Goal: Task Accomplishment & Management: Complete application form

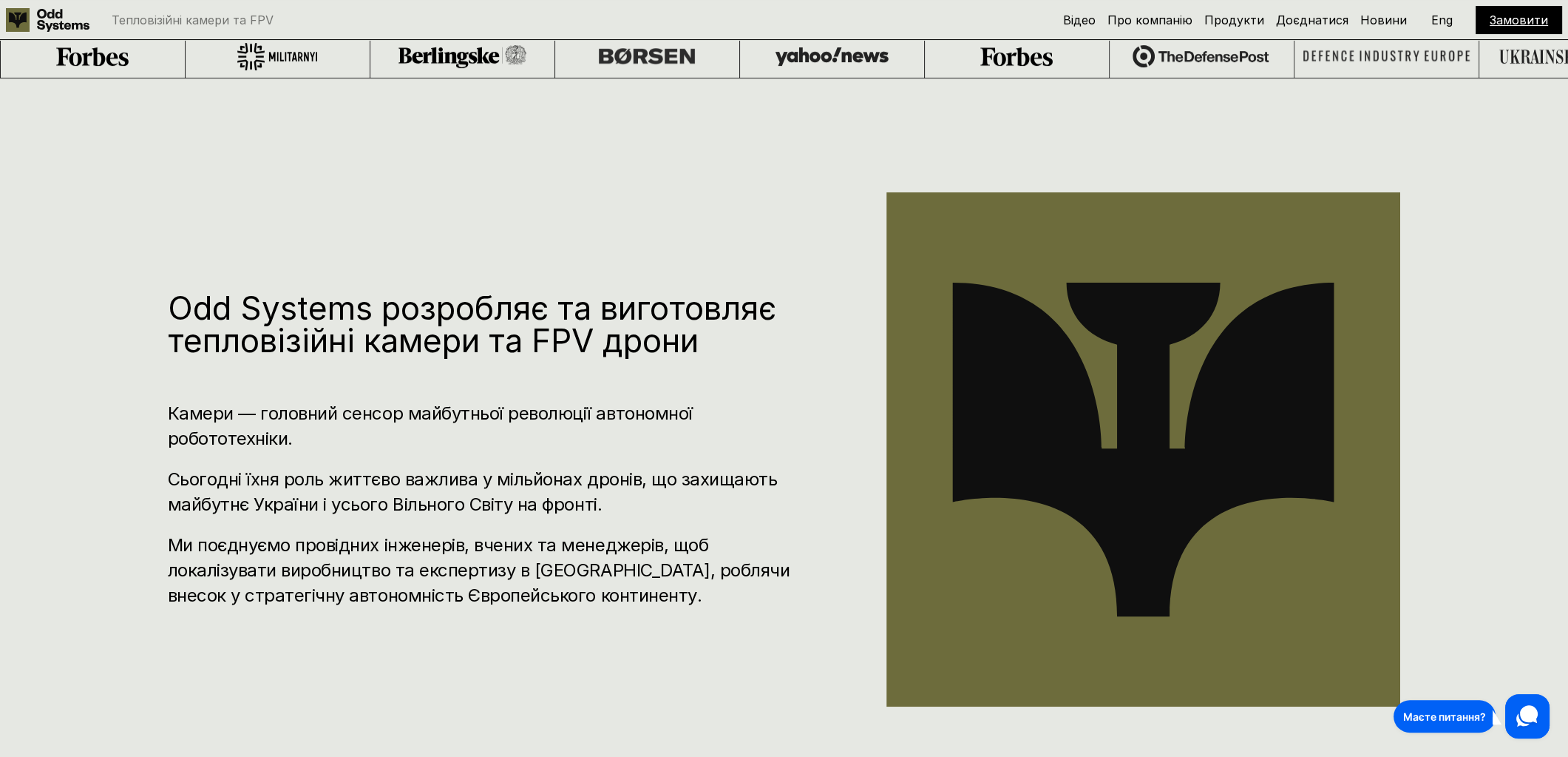
scroll to position [802, 0]
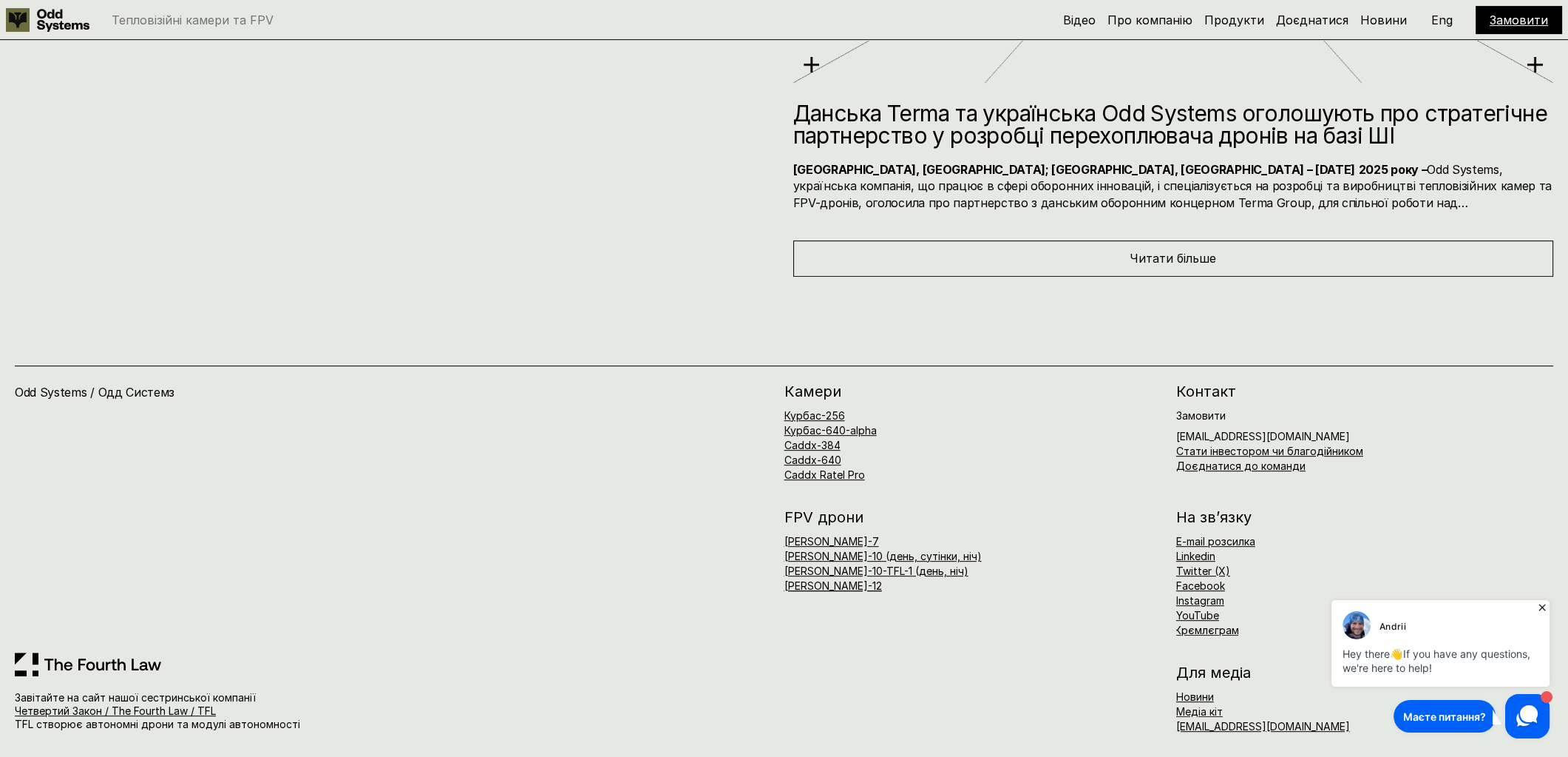
drag, startPoint x: 764, startPoint y: 451, endPoint x: 764, endPoint y: 671, distance: 220.0
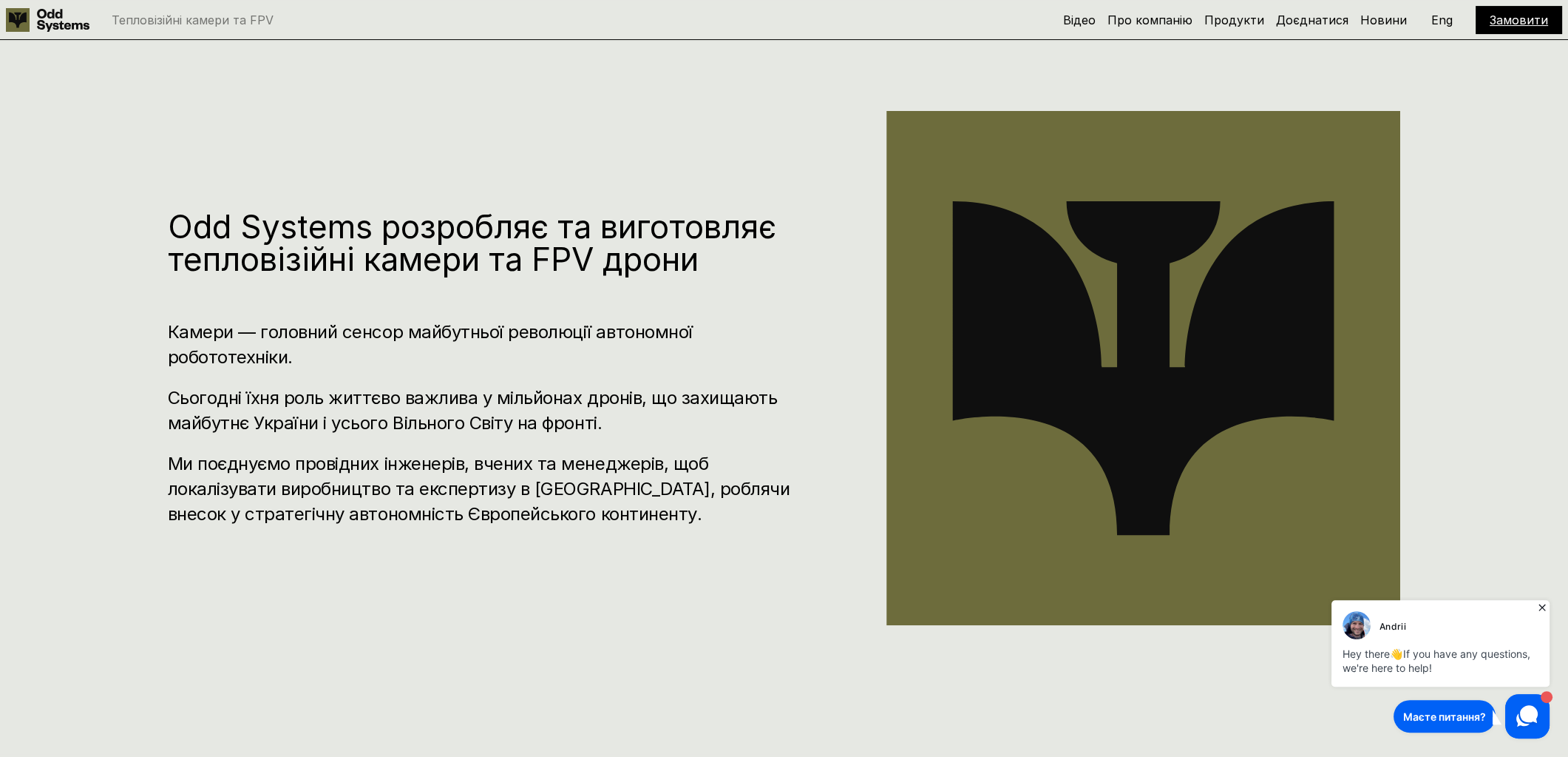
scroll to position [0, 0]
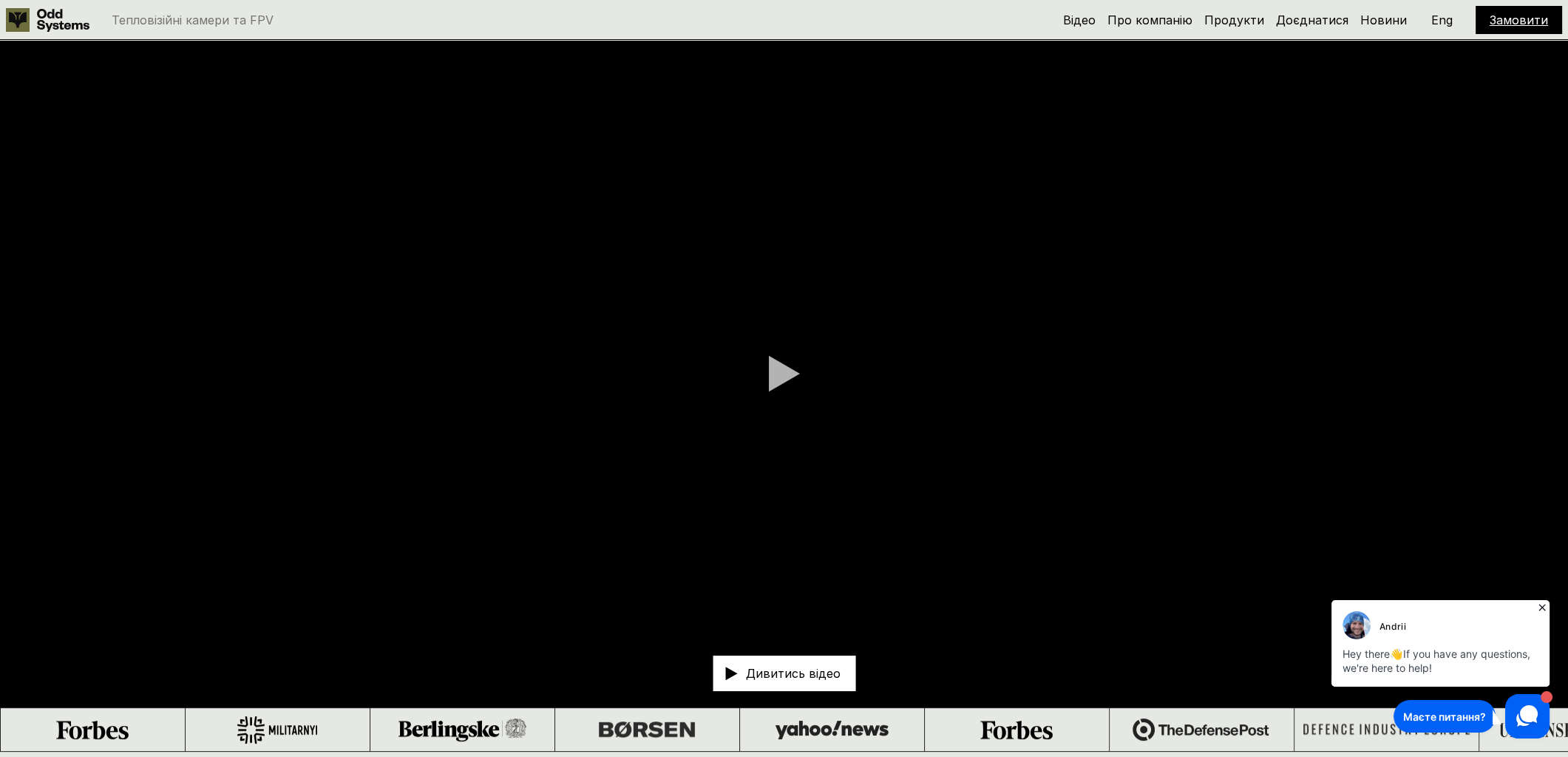
drag, startPoint x: 716, startPoint y: 632, endPoint x: 768, endPoint y: 117, distance: 517.6
click at [1130, 21] on link "Про компанію" at bounding box center [1150, 20] width 85 height 15
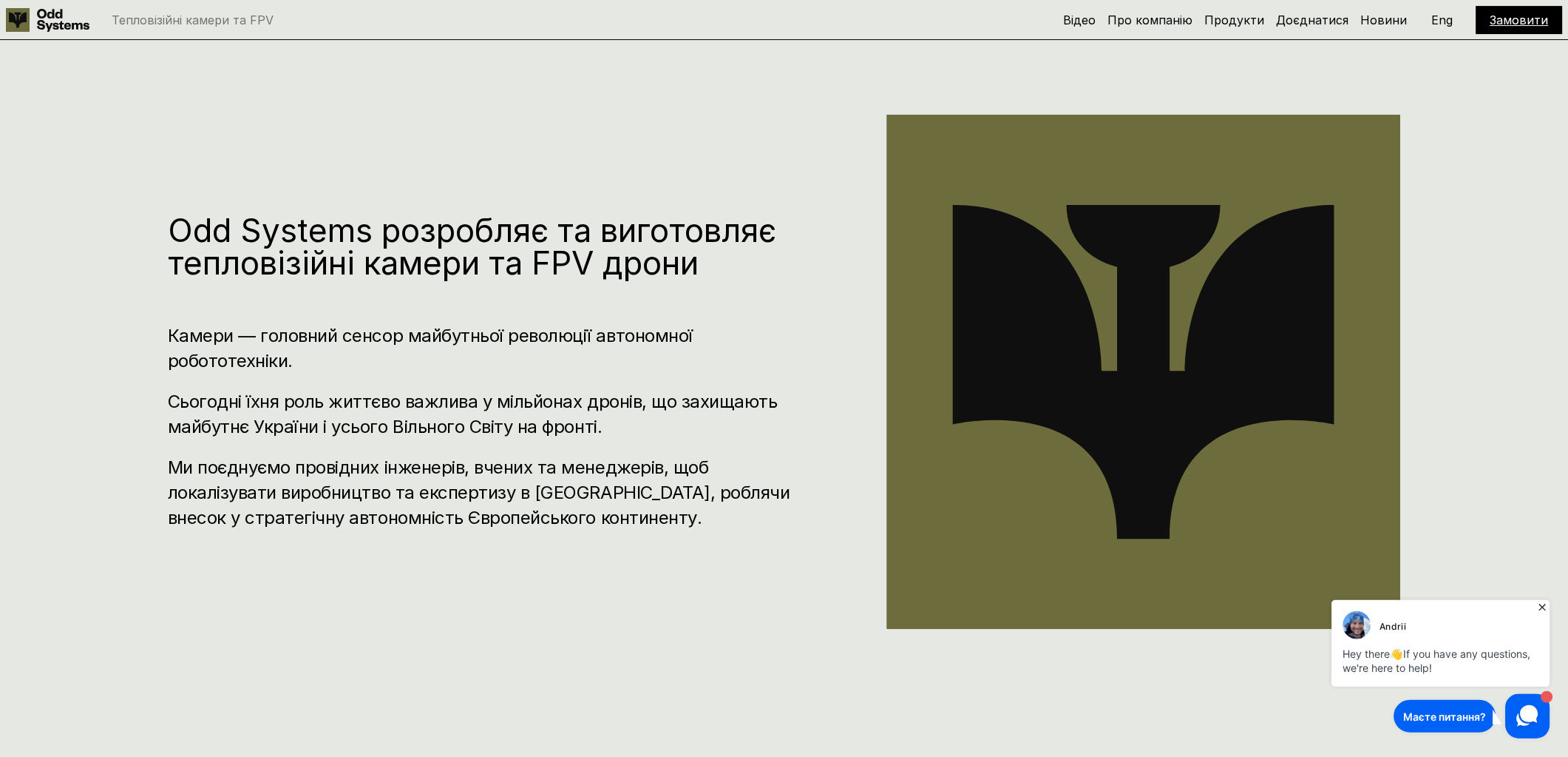
scroll to position [751, 0]
click at [1321, 15] on link "Доєднатися" at bounding box center [1312, 20] width 72 height 15
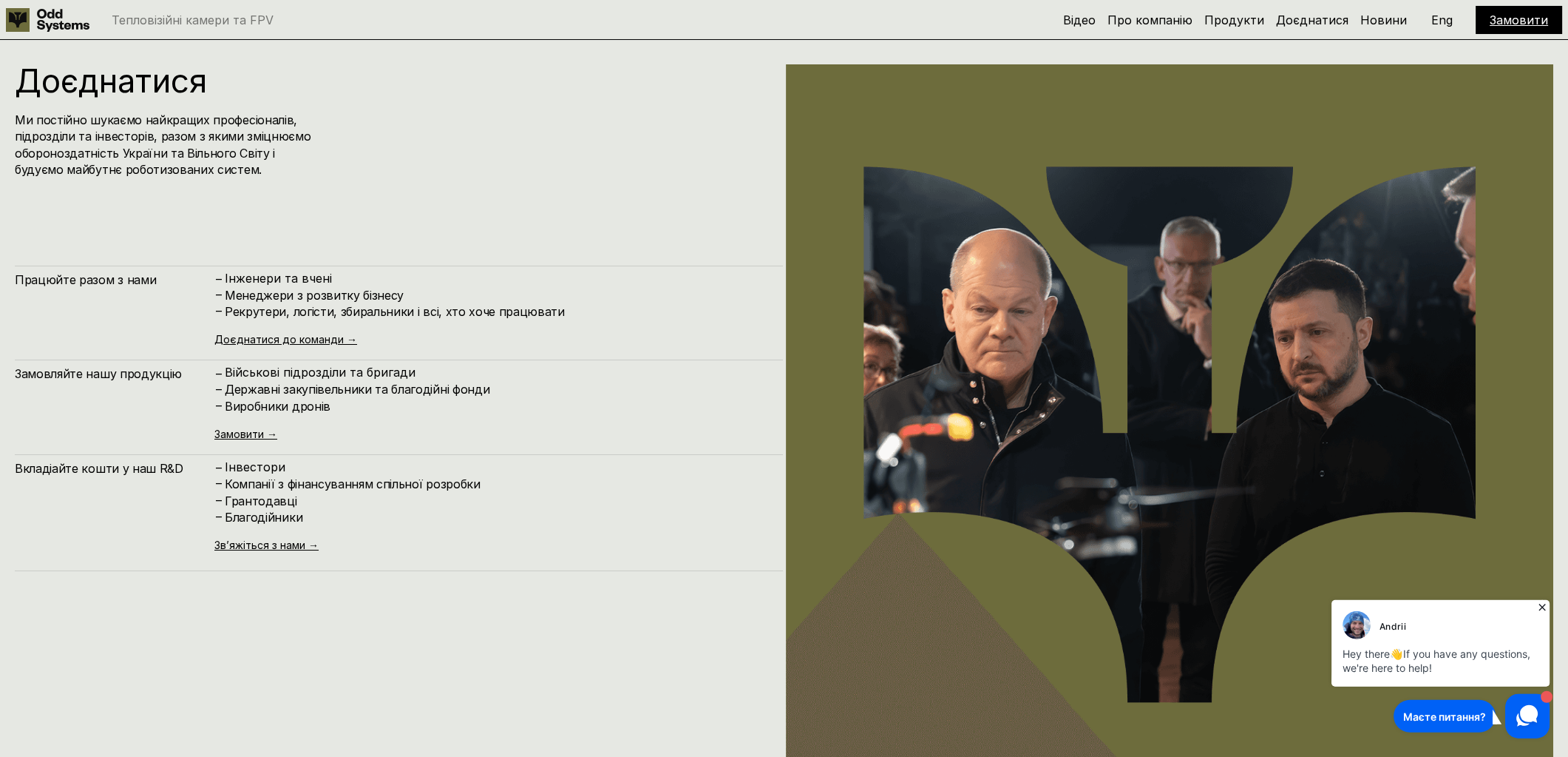
scroll to position [9072, 0]
click at [110, 99] on div "Доєднатися Ми постійно шукаємо найкращих професіоналів, підрозділи та інвесторі…" at bounding box center [246, 120] width 461 height 114
drag, startPoint x: 110, startPoint y: 99, endPoint x: 143, endPoint y: 127, distance: 43.3
click at [143, 127] on div "Доєднатися Ми постійно шукаємо найкращих професіоналів, підрозділи та інвесторі…" at bounding box center [246, 120] width 461 height 114
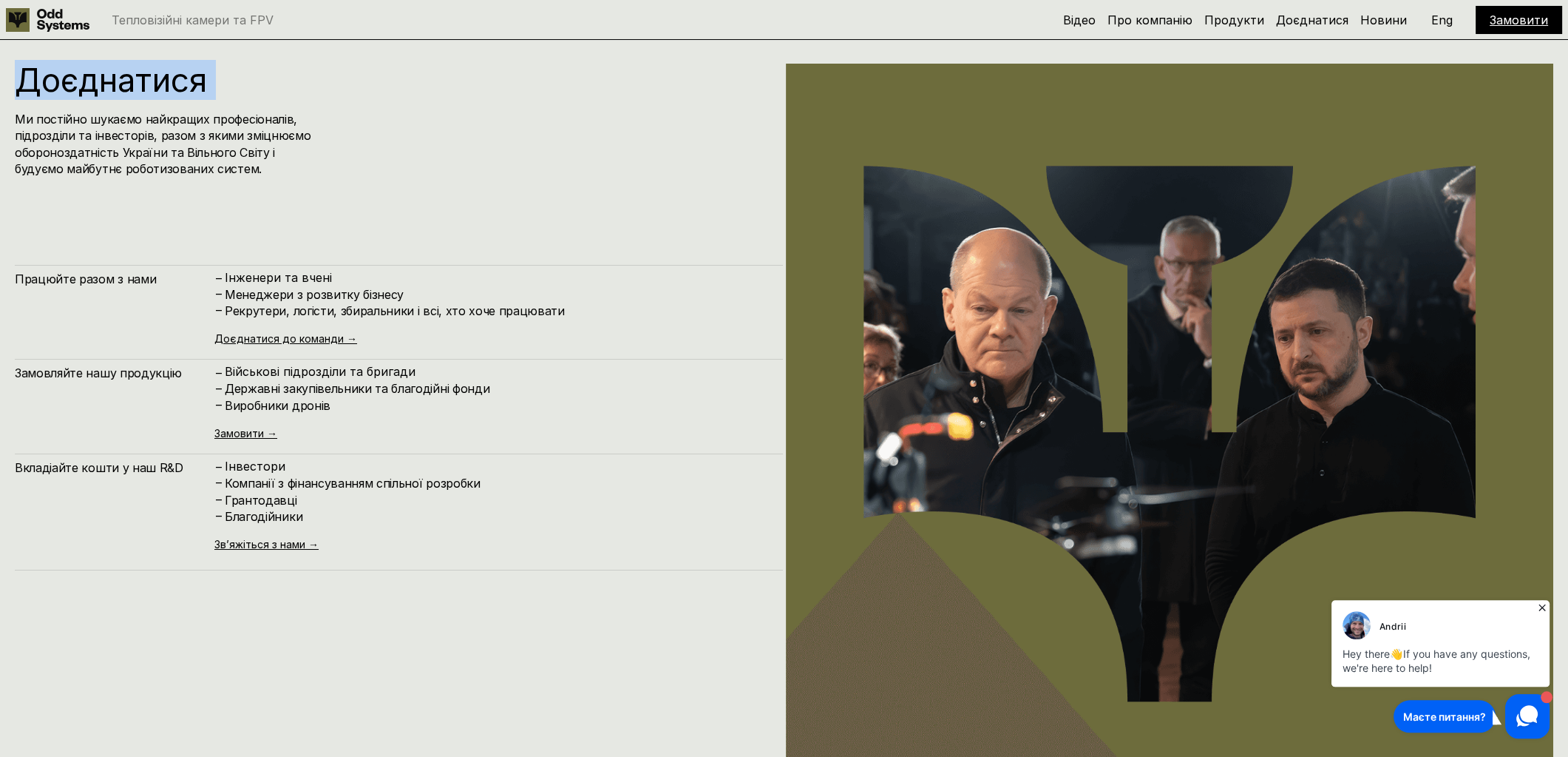
click at [143, 127] on h4 "Ми постійно шукаємо найкращих професіоналів, підрозділи та інвесторів, разом з …" at bounding box center [164, 144] width 298 height 66
drag, startPoint x: 143, startPoint y: 127, endPoint x: 98, endPoint y: 119, distance: 45.7
click at [98, 119] on h4 "Ми постійно шукаємо найкращих професіоналів, підрозділи та інвесторів, разом з …" at bounding box center [164, 144] width 298 height 66
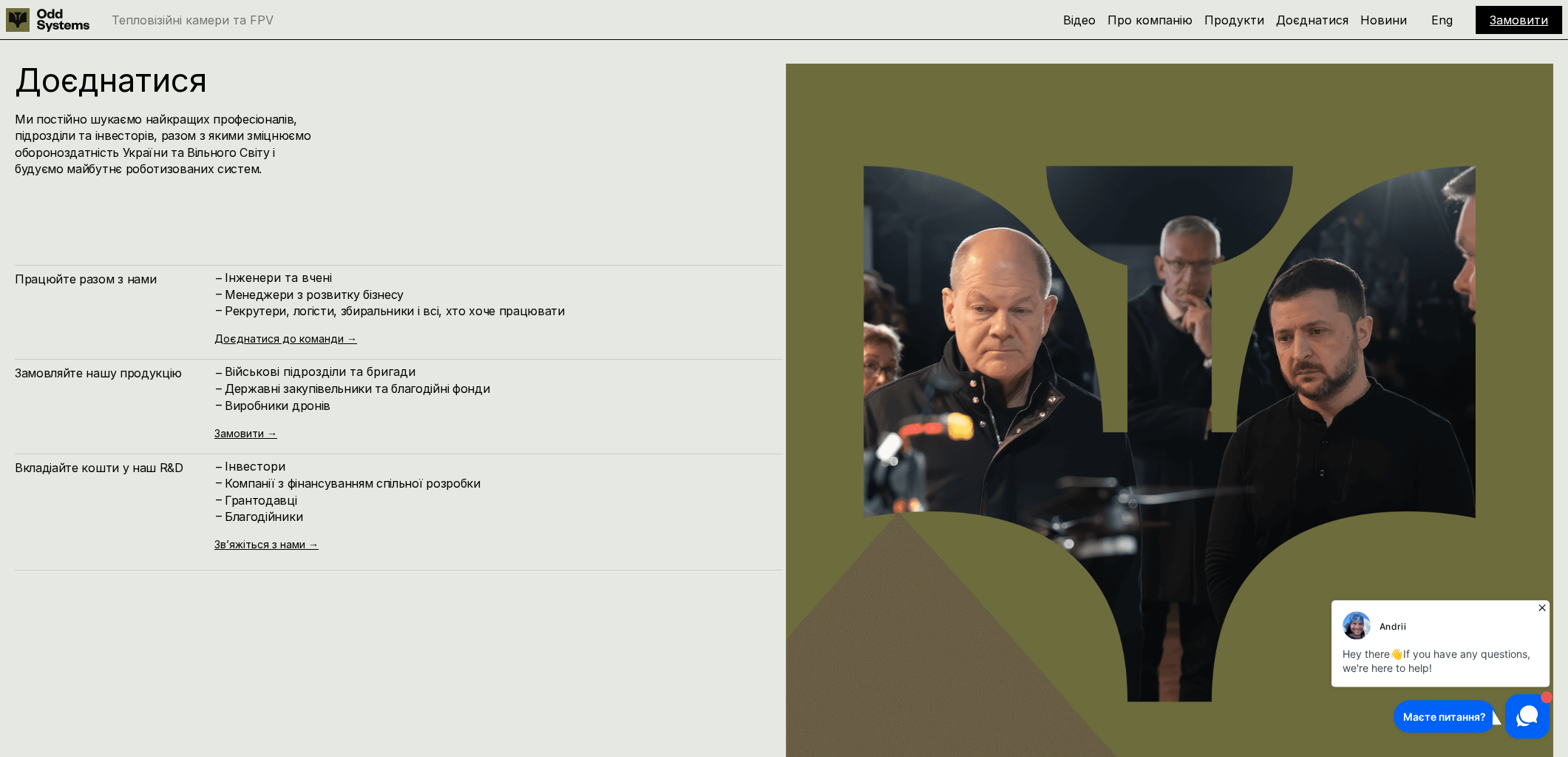
click at [98, 119] on h4 "Ми постійно шукаємо найкращих професіоналів, підрозділи та інвесторів, разом з …" at bounding box center [164, 144] width 298 height 66
drag, startPoint x: 98, startPoint y: 119, endPoint x: 120, endPoint y: 120, distance: 22.0
click at [120, 120] on h4 "Ми постійно шукаємо найкращих професіоналів, підрозділи та інвесторів, разом з …" at bounding box center [164, 144] width 298 height 66
click at [97, 130] on h4 "Ми постійно шукаємо найкращих професіоналів, підрозділи та інвесторів, разом з …" at bounding box center [164, 144] width 298 height 66
drag, startPoint x: 97, startPoint y: 130, endPoint x: 170, endPoint y: 136, distance: 73.2
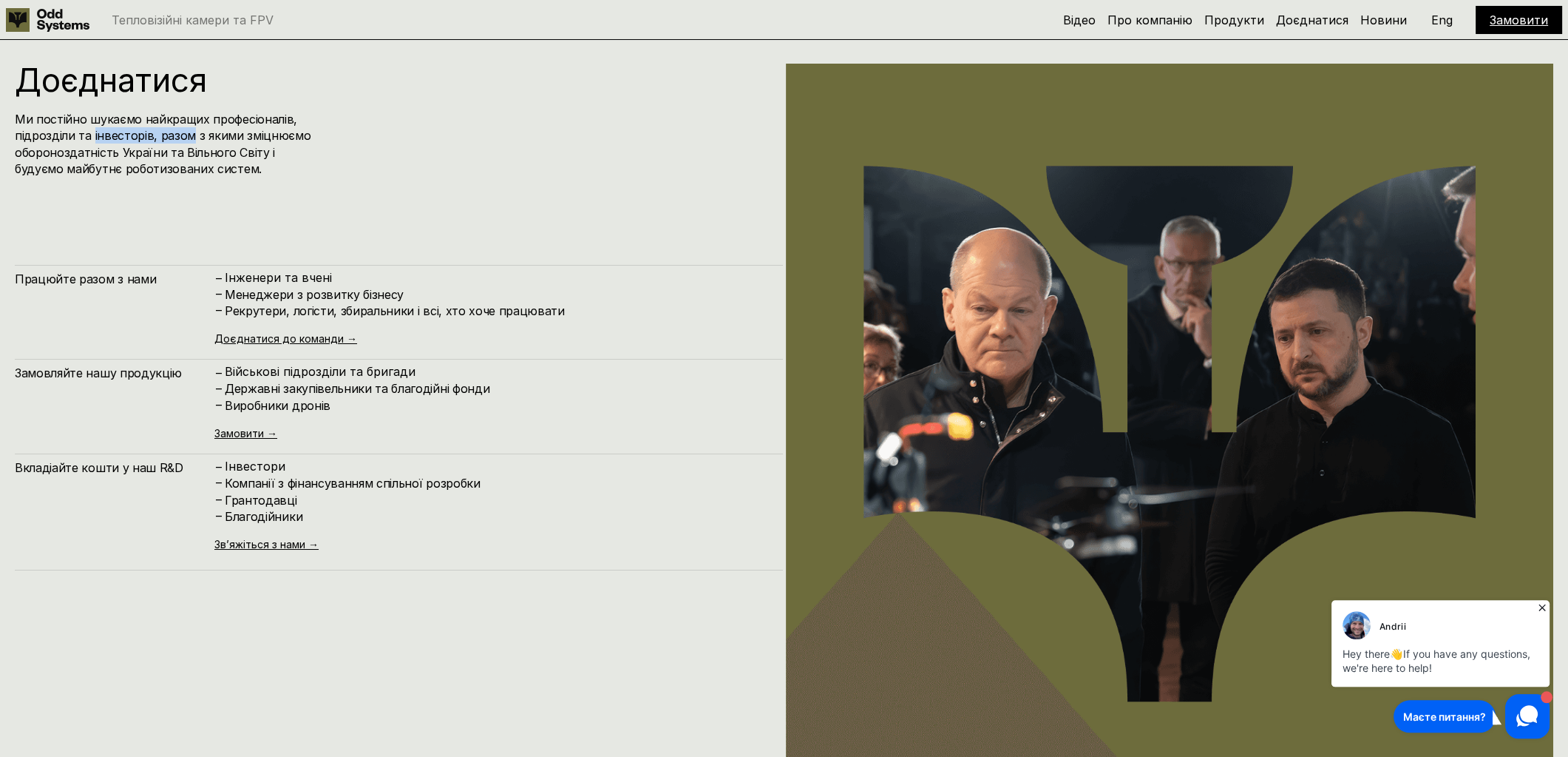
click at [170, 136] on h4 "Ми постійно шукаємо найкращих професіоналів, підрозділи та інвесторів, разом з …" at bounding box center [164, 144] width 298 height 66
drag, startPoint x: 170, startPoint y: 136, endPoint x: 233, endPoint y: 167, distance: 70.2
click at [233, 167] on h4 "Ми постійно шукаємо найкращих професіоналів, підрозділи та інвесторів, разом з …" at bounding box center [164, 144] width 298 height 66
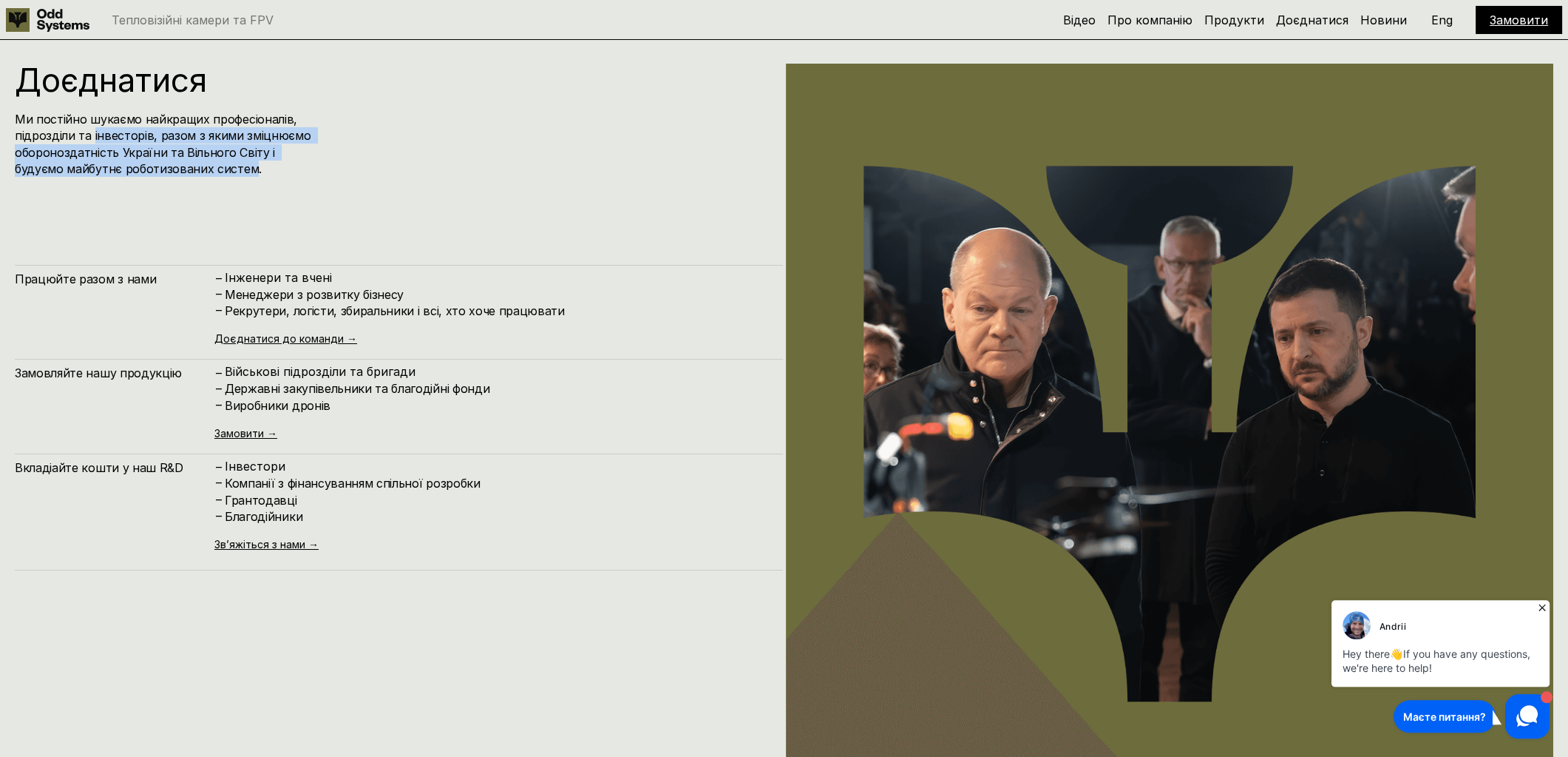
drag, startPoint x: 233, startPoint y: 167, endPoint x: 131, endPoint y: 126, distance: 109.9
click at [131, 126] on h4 "Ми постійно шукаємо найкращих професіоналів, підрозділи та інвесторів, разом з …" at bounding box center [164, 144] width 298 height 66
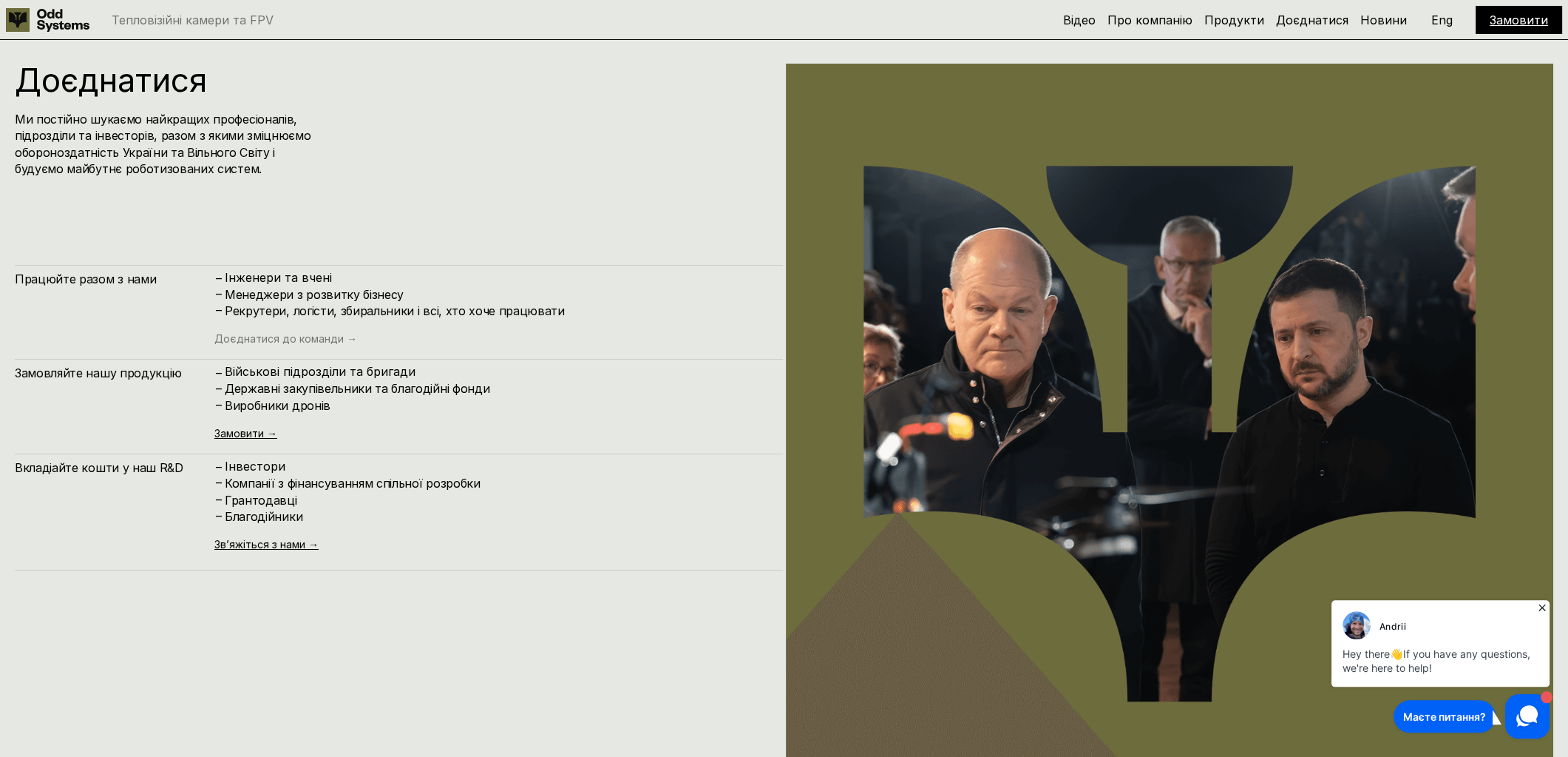
click at [256, 332] on link "Доєднатися до команди →" at bounding box center [285, 338] width 143 height 12
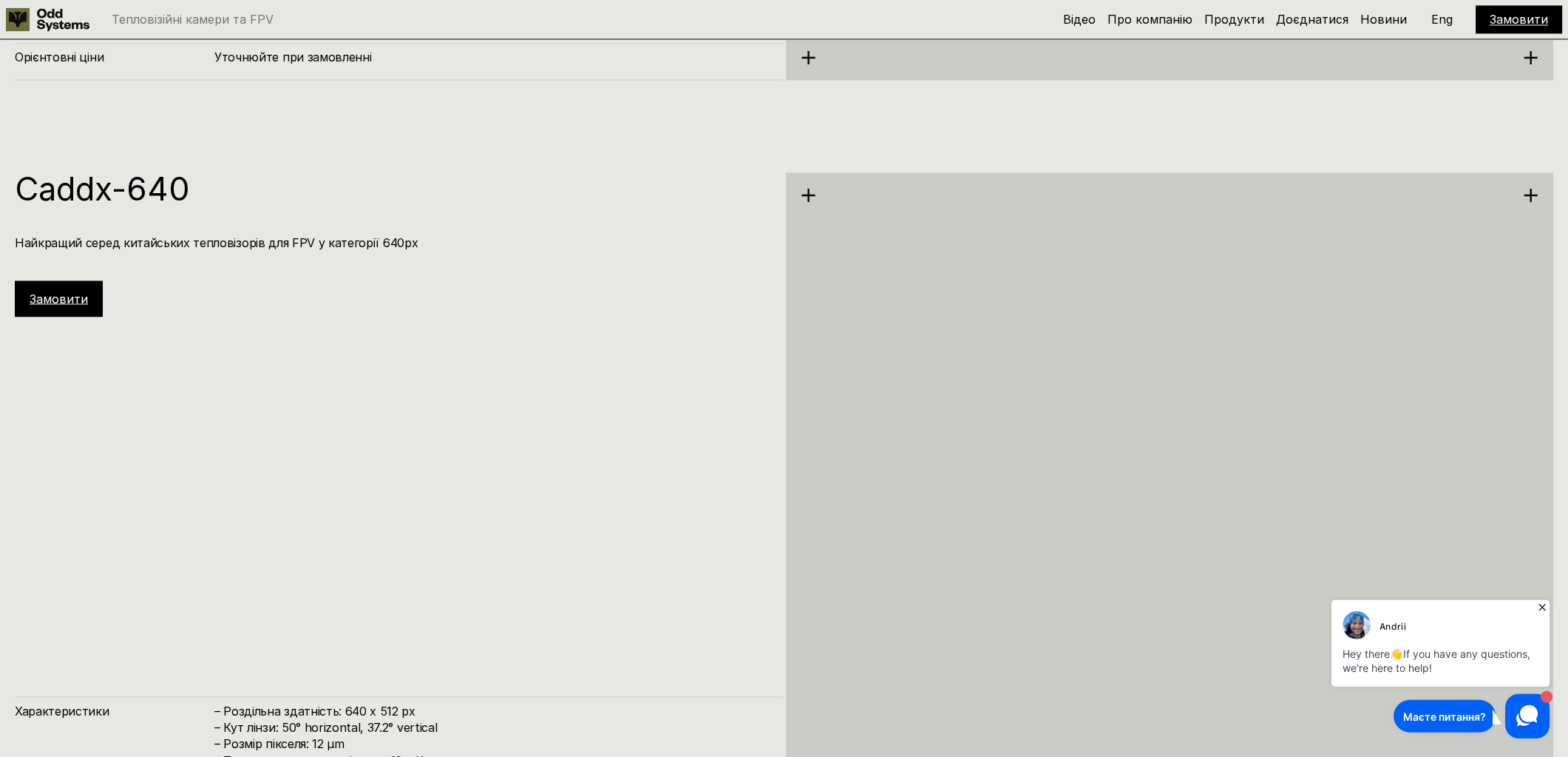
drag, startPoint x: 614, startPoint y: 511, endPoint x: 694, endPoint y: 153, distance: 366.8
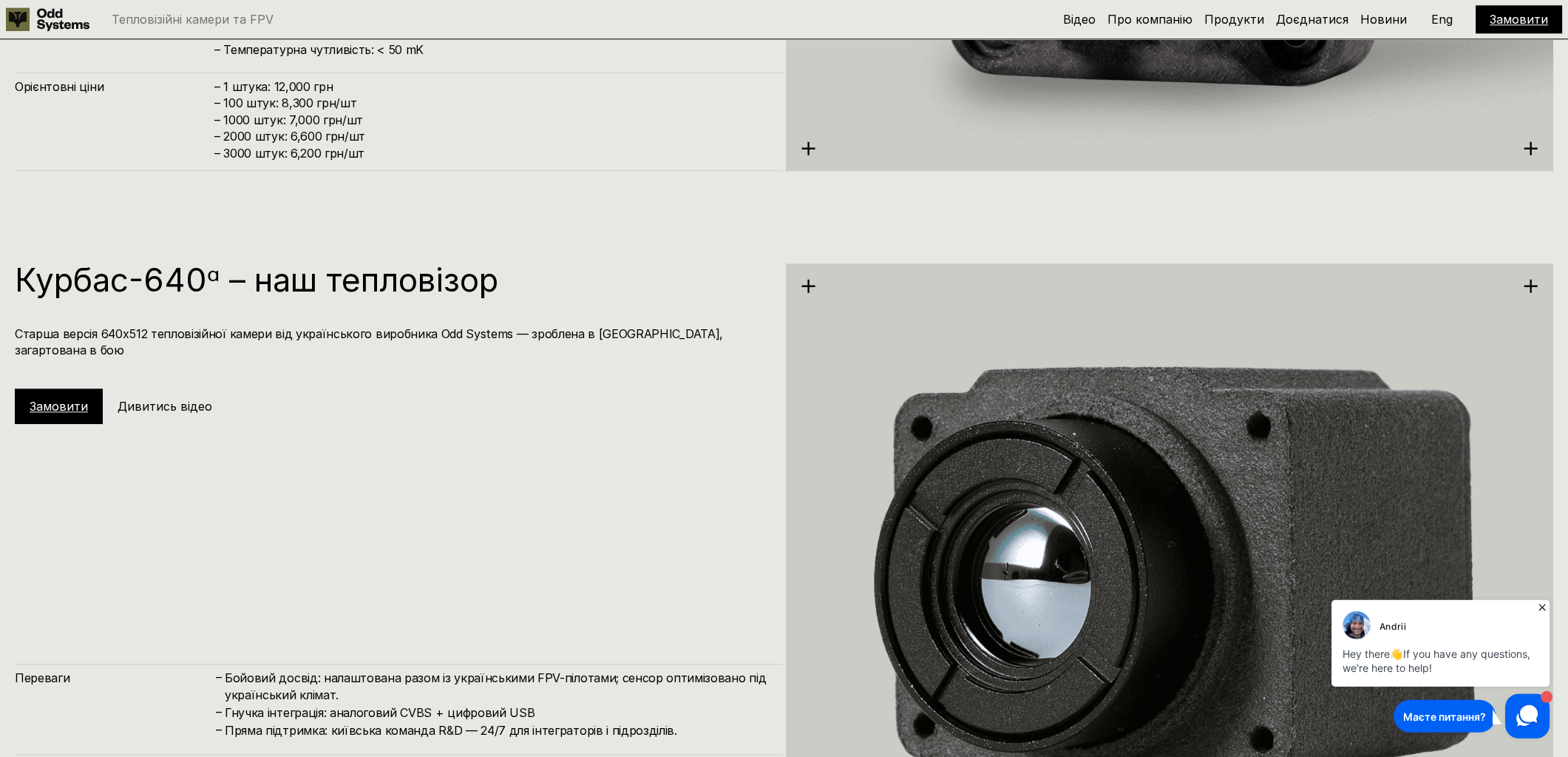
drag, startPoint x: 680, startPoint y: 432, endPoint x: 701, endPoint y: 249, distance: 184.2
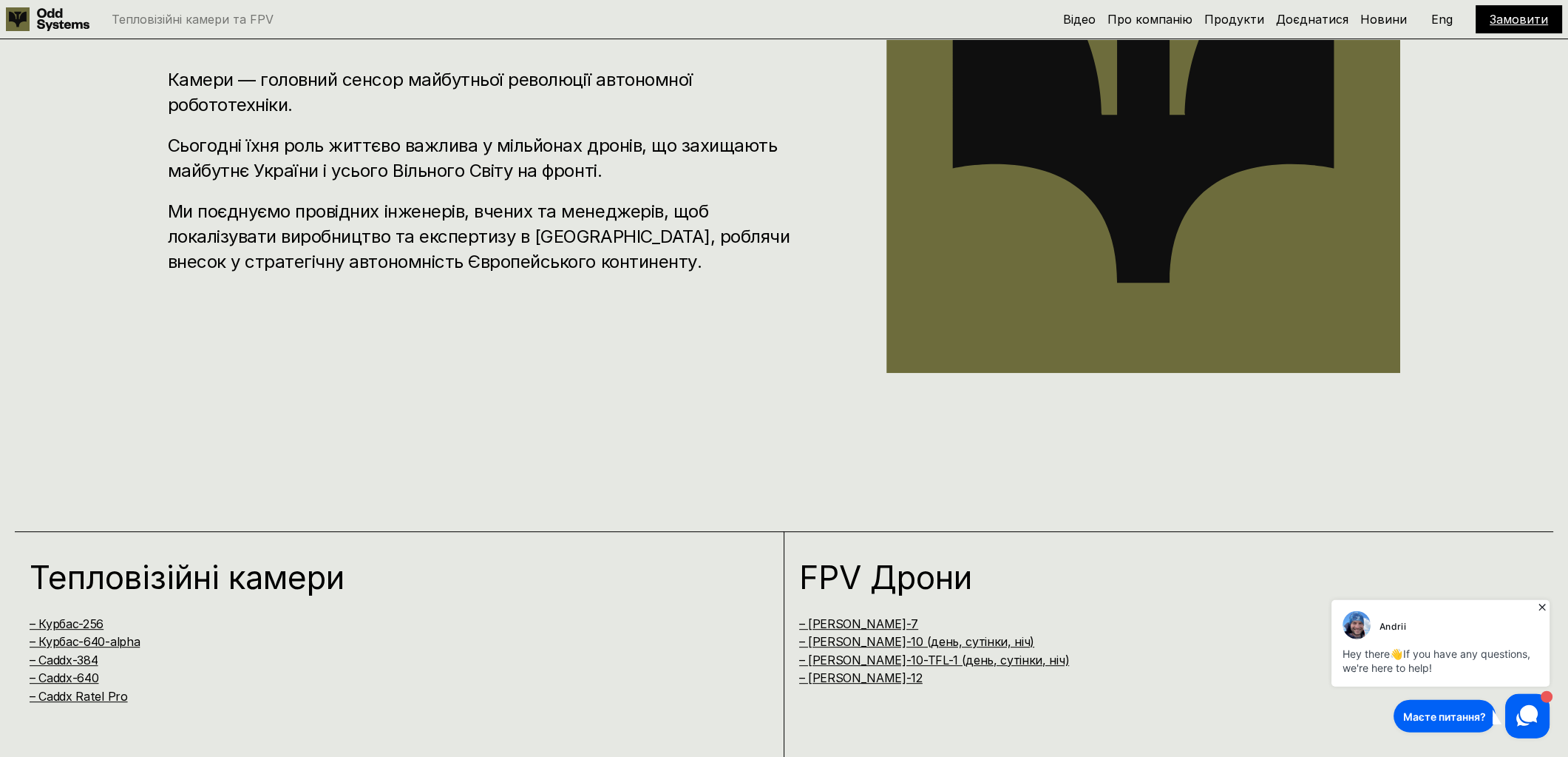
scroll to position [0, 0]
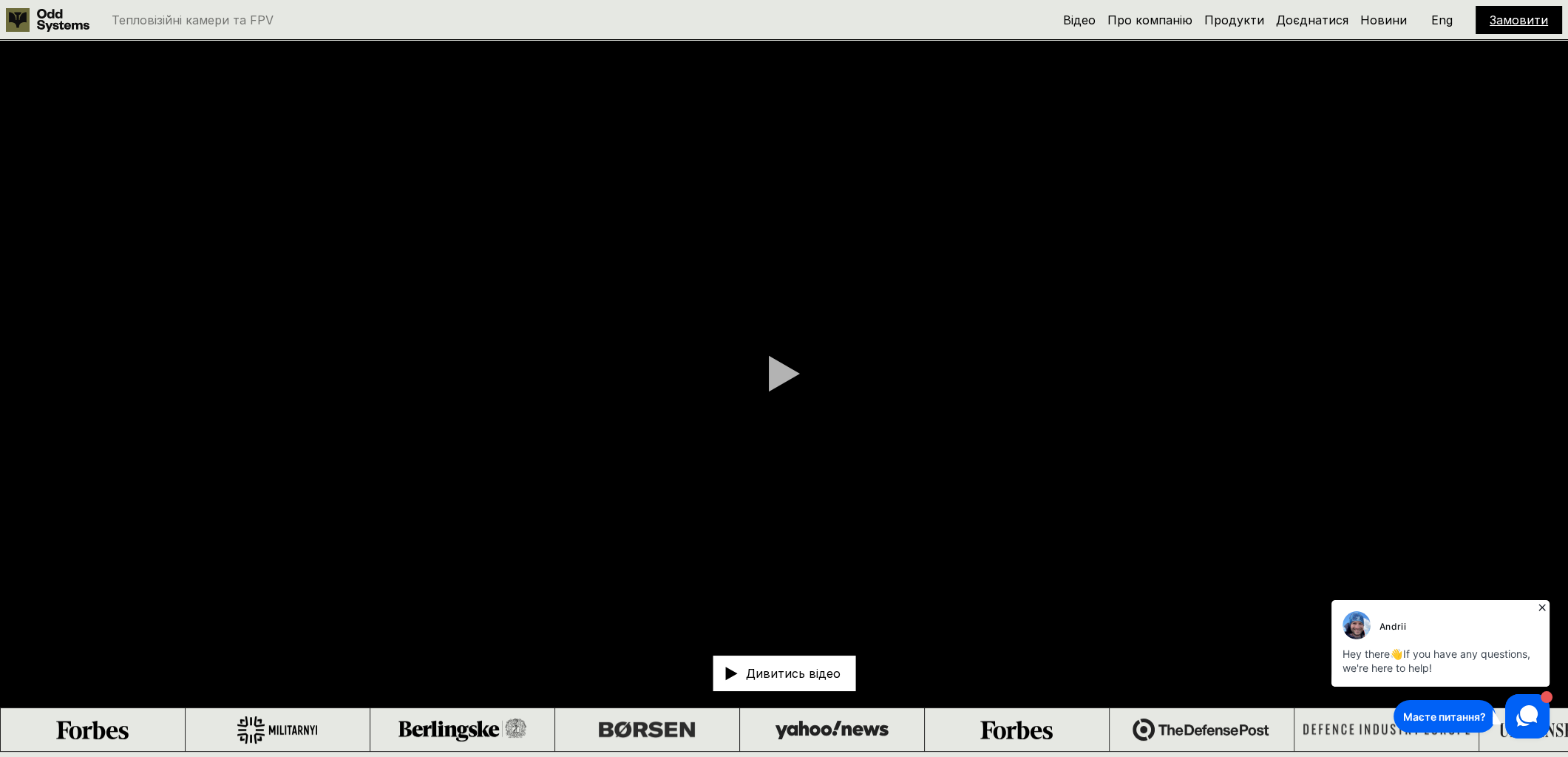
drag, startPoint x: 791, startPoint y: 533, endPoint x: 845, endPoint y: 131, distance: 405.6
click at [781, 381] on div at bounding box center [784, 373] width 31 height 37
